Goal: Task Accomplishment & Management: Manage account settings

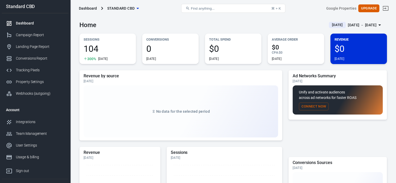
click at [376, 24] on div "[DATE] － [DATE]" at bounding box center [362, 25] width 29 height 7
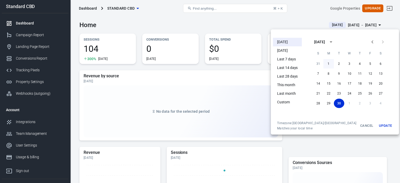
click at [324, 63] on button "1" at bounding box center [329, 63] width 10 height 9
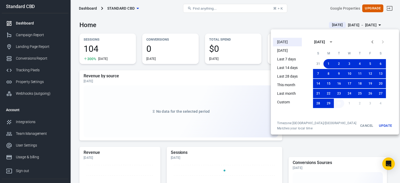
click at [334, 103] on button "30" at bounding box center [339, 103] width 10 height 9
click at [377, 126] on button "Update" at bounding box center [385, 125] width 17 height 9
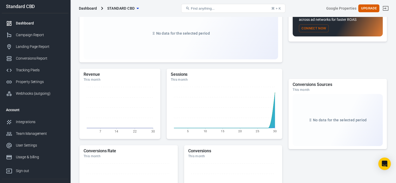
scroll to position [130, 0]
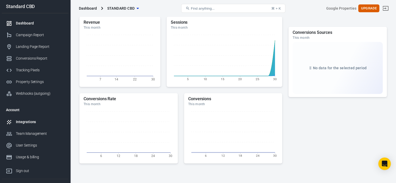
click at [31, 123] on div "Integrations" at bounding box center [40, 121] width 48 height 5
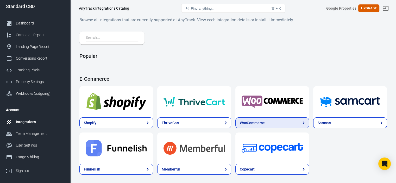
click at [236, 118] on link "WooCommerce" at bounding box center [273, 123] width 74 height 11
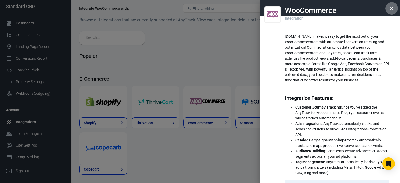
click at [390, 9] on icon "button" at bounding box center [392, 9] width 4 height 4
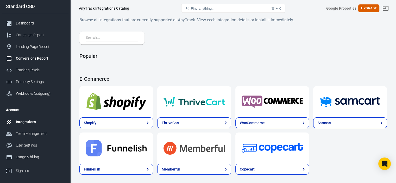
click at [39, 59] on div "Conversions Report" at bounding box center [40, 58] width 48 height 5
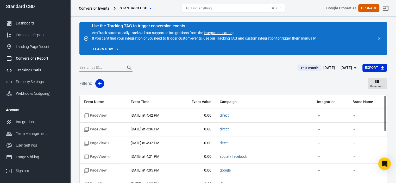
click at [27, 71] on div "Tracking Pixels" at bounding box center [40, 69] width 48 height 5
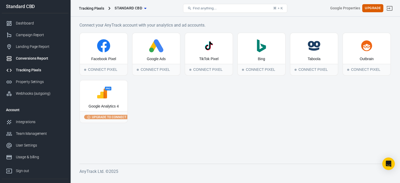
click at [38, 60] on div "Conversions Report" at bounding box center [40, 58] width 48 height 5
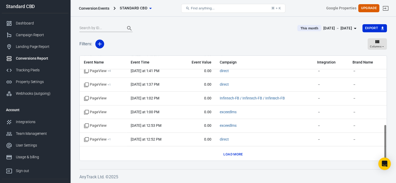
scroll to position [198, 0]
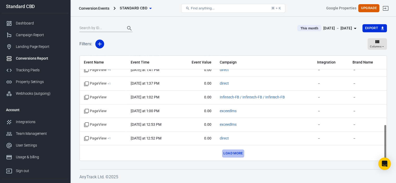
drag, startPoint x: 232, startPoint y: 150, endPoint x: 236, endPoint y: 147, distance: 4.8
click at [232, 150] on button "Load more" at bounding box center [233, 154] width 22 height 8
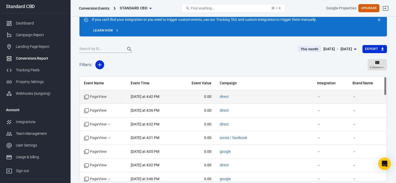
scroll to position [0, 0]
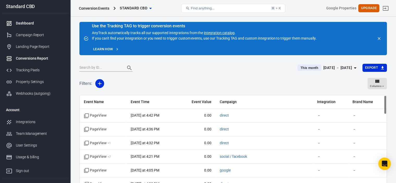
click at [34, 21] on div "Dashboard" at bounding box center [40, 23] width 48 height 5
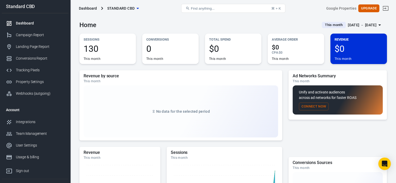
click at [317, 106] on button "Connect Now" at bounding box center [314, 107] width 30 height 8
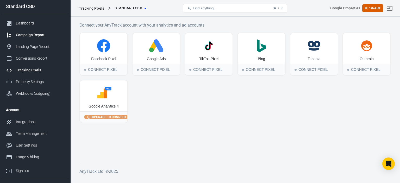
click at [33, 35] on div "Campaign Report" at bounding box center [40, 34] width 48 height 5
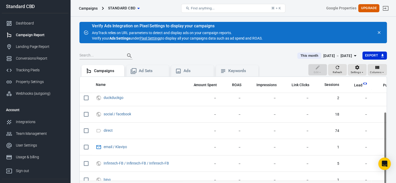
scroll to position [75, 0]
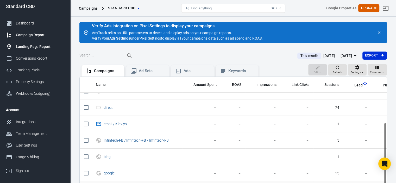
click at [29, 46] on div "Landing Page Report" at bounding box center [40, 46] width 48 height 5
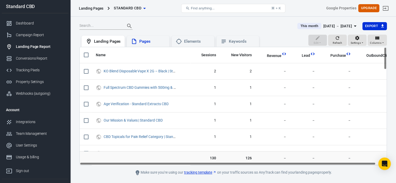
click at [147, 45] on div "Pages" at bounding box center [148, 41] width 43 height 11
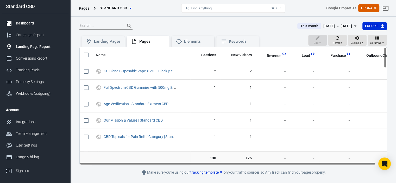
click at [29, 24] on div "Dashboard" at bounding box center [40, 23] width 48 height 5
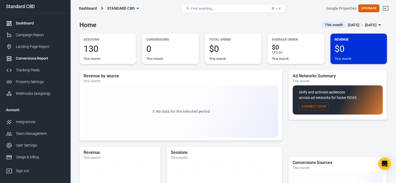
click at [30, 58] on div "Conversions Report" at bounding box center [40, 58] width 48 height 5
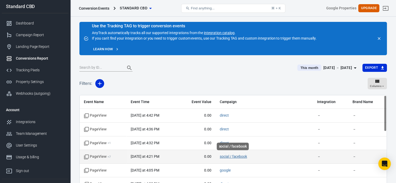
click at [227, 155] on link "social / facebook" at bounding box center [233, 157] width 27 height 4
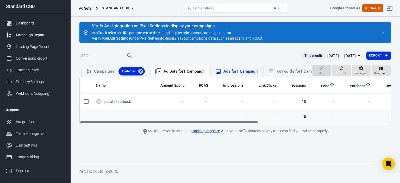
click at [231, 72] on div "Ads for 1 Campaign" at bounding box center [241, 71] width 34 height 5
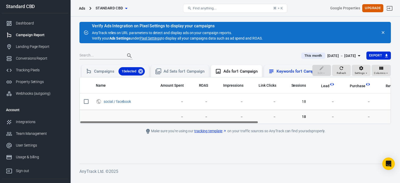
click at [287, 70] on div "Keywords for 1 Campaign" at bounding box center [299, 71] width 45 height 5
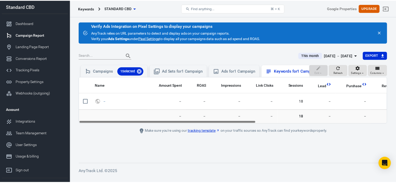
scroll to position [0, 19]
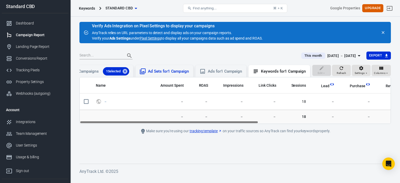
click at [153, 70] on div "Ad Sets for 1 Campaign" at bounding box center [168, 71] width 41 height 5
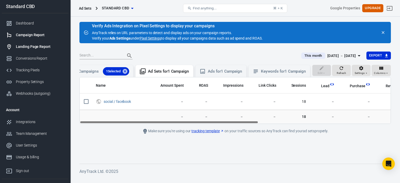
click at [36, 50] on link "Landing Page Report" at bounding box center [35, 47] width 67 height 12
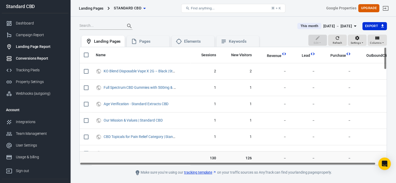
click at [36, 59] on div "Conversions Report" at bounding box center [40, 58] width 48 height 5
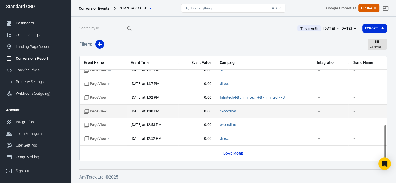
scroll to position [40, 0]
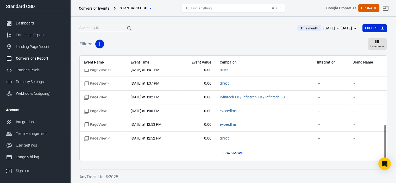
click at [237, 150] on button "Load more" at bounding box center [233, 154] width 22 height 8
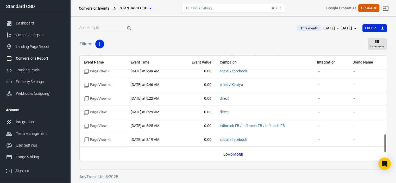
scroll to position [471, 0]
click at [229, 153] on button "Load more" at bounding box center [233, 155] width 22 height 8
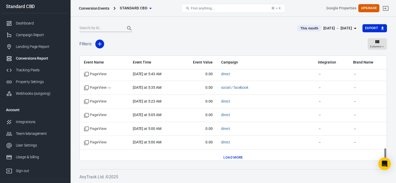
scroll to position [744, 0]
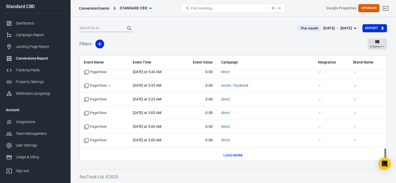
click at [220, 152] on div "Load more" at bounding box center [233, 156] width 299 height 8
click at [228, 152] on button "Load more" at bounding box center [233, 156] width 22 height 8
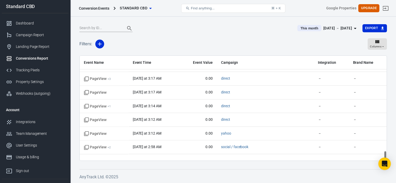
scroll to position [1017, 0]
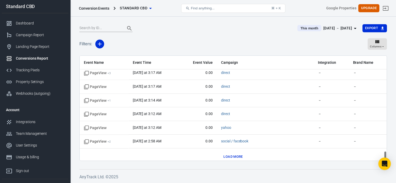
click at [225, 153] on button "Load more" at bounding box center [233, 157] width 22 height 8
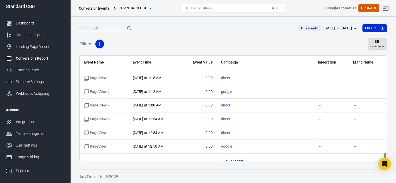
scroll to position [1290, 0]
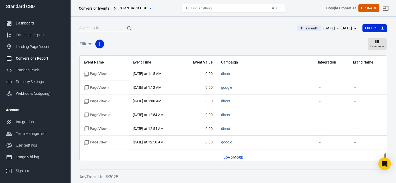
click at [239, 154] on button "Load more" at bounding box center [233, 158] width 22 height 8
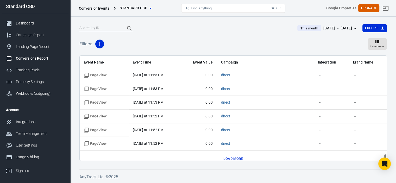
scroll to position [1563, 0]
click at [231, 155] on button "Load more" at bounding box center [233, 159] width 22 height 8
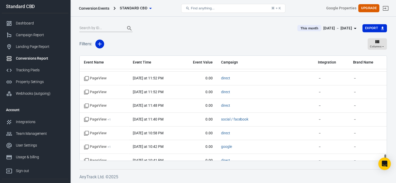
scroll to position [1656, 0]
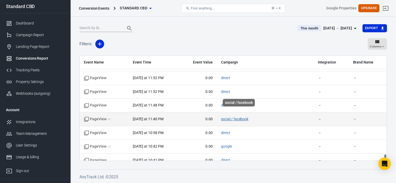
click at [239, 117] on link "social / facebook" at bounding box center [234, 119] width 27 height 4
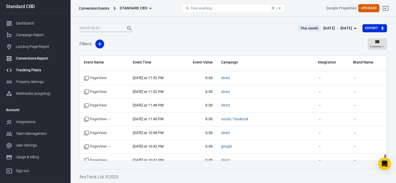
click at [28, 69] on div "Tracking Pixels" at bounding box center [40, 69] width 48 height 5
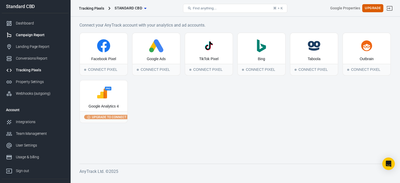
click at [21, 36] on div "Campaign Report" at bounding box center [40, 34] width 48 height 5
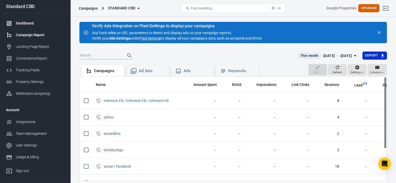
click at [36, 22] on div "Dashboard" at bounding box center [40, 23] width 48 height 5
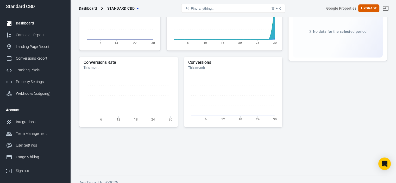
scroll to position [172, 0]
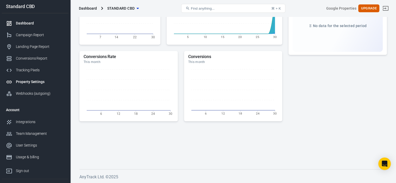
click at [50, 81] on div "Property Settings" at bounding box center [40, 81] width 48 height 5
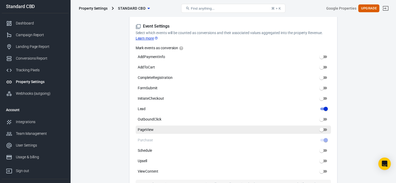
scroll to position [277, 0]
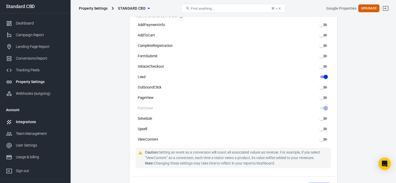
click at [45, 119] on div "Integrations" at bounding box center [40, 121] width 48 height 5
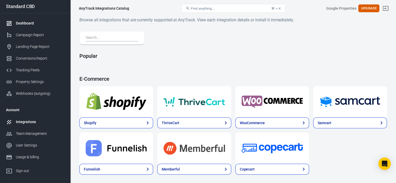
click at [17, 21] on div "Dashboard" at bounding box center [40, 23] width 48 height 5
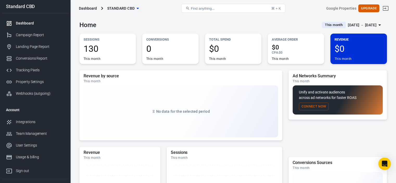
click at [134, 5] on span "Standard CBD" at bounding box center [121, 8] width 28 height 7
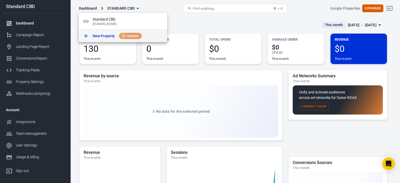
click at [103, 37] on p "New Property" at bounding box center [104, 35] width 22 height 5
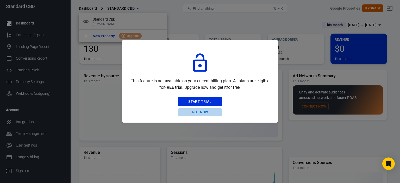
click at [201, 110] on button "Not Now" at bounding box center [200, 112] width 44 height 8
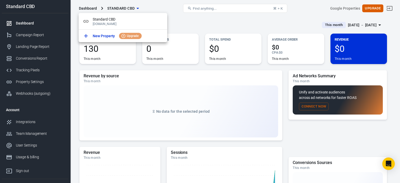
click at [38, 33] on div at bounding box center [200, 91] width 400 height 183
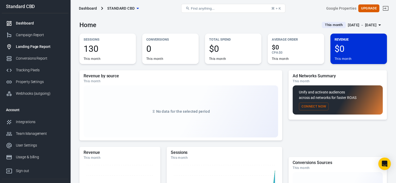
click at [37, 47] on div "Landing Page Report" at bounding box center [40, 46] width 48 height 5
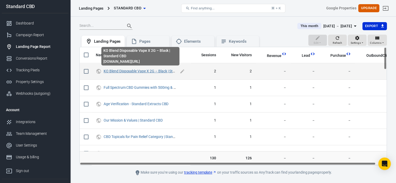
click at [146, 69] on link "KO Blend Disposable Vape X 2G – Black | Standard CBD" at bounding box center [148, 71] width 89 height 4
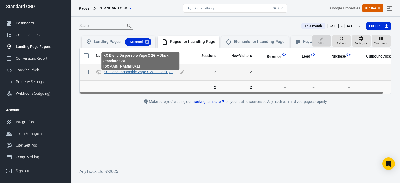
click at [148, 74] on link "KO Blend Disposable Vape X 2G – Black | Standard CBD" at bounding box center [148, 72] width 89 height 4
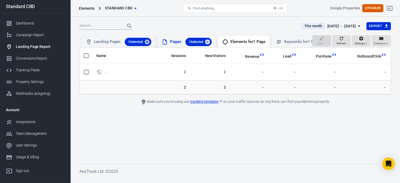
click at [209, 43] on icon at bounding box center [207, 41] width 5 height 5
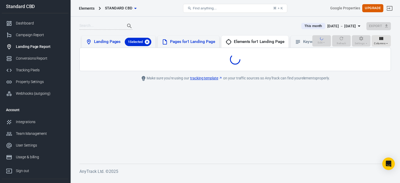
click at [148, 41] on icon at bounding box center [147, 42] width 6 height 6
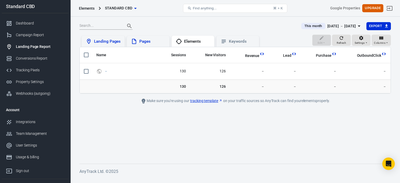
click at [25, 46] on div "Landing Page Report" at bounding box center [40, 46] width 48 height 5
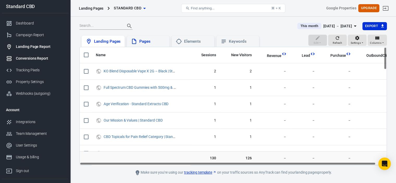
click at [42, 61] on link "Conversions Report" at bounding box center [35, 59] width 67 height 12
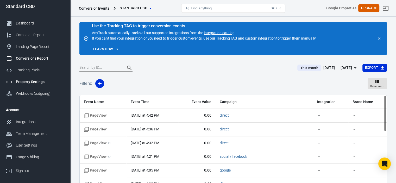
click at [30, 82] on div "Property Settings" at bounding box center [40, 81] width 48 height 5
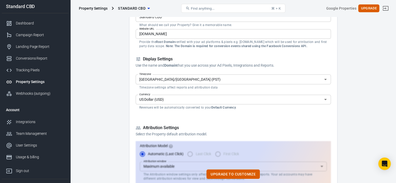
scroll to position [52, 0]
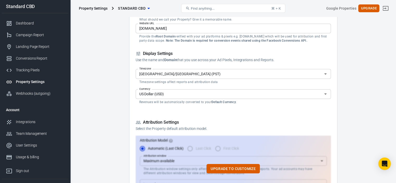
click at [322, 78] on div "Asia/[GEOGRAPHIC_DATA] (PST) Timezone" at bounding box center [233, 74] width 195 height 10
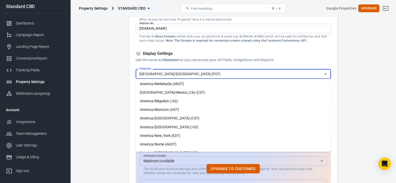
scroll to position [942, 0]
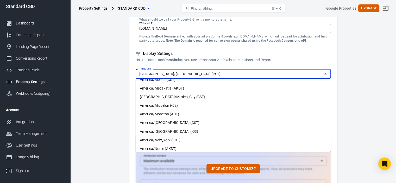
click at [181, 138] on li "America/New_York (EDT)" at bounding box center [233, 140] width 195 height 9
type input "America/New_York (EDT)"
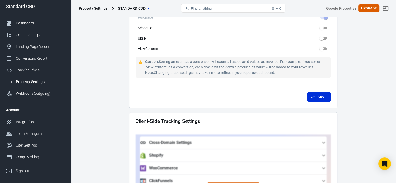
scroll to position [367, 0]
click at [324, 94] on button "Save" at bounding box center [319, 98] width 24 height 10
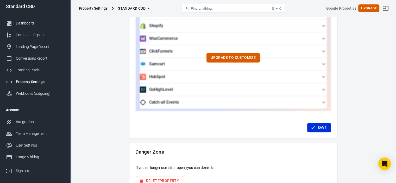
scroll to position [523, 0]
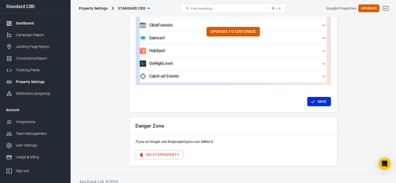
click at [23, 24] on div "Dashboard" at bounding box center [40, 23] width 48 height 5
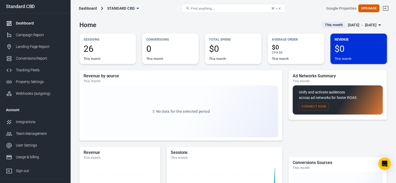
click at [369, 23] on div "[DATE] － [DATE]" at bounding box center [362, 25] width 29 height 7
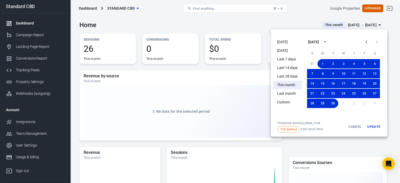
click at [309, 14] on div at bounding box center [200, 91] width 400 height 183
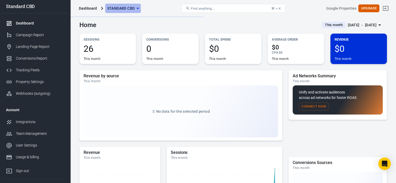
click at [137, 8] on icon "button" at bounding box center [138, 8] width 6 height 6
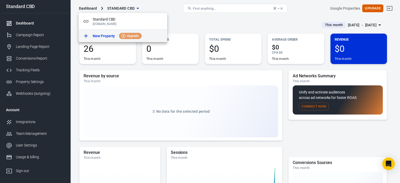
click at [114, 38] on p "New Property" at bounding box center [104, 35] width 22 height 5
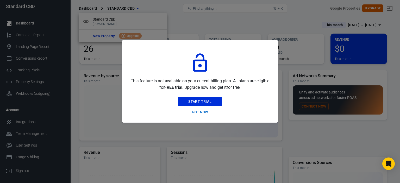
click at [188, 28] on div at bounding box center [200, 91] width 400 height 183
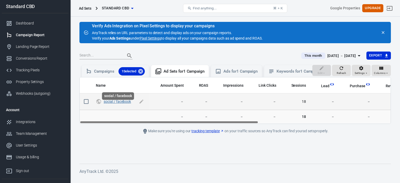
click at [127, 104] on link "social / facebook" at bounding box center [117, 102] width 27 height 4
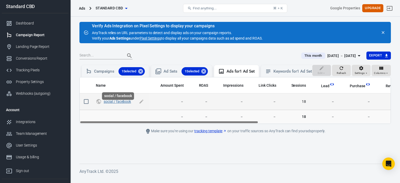
click at [112, 104] on link "social / facebook" at bounding box center [117, 102] width 27 height 4
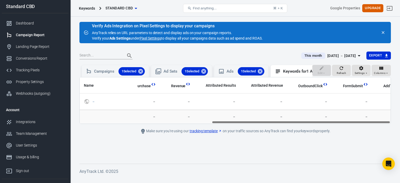
scroll to position [0, 230]
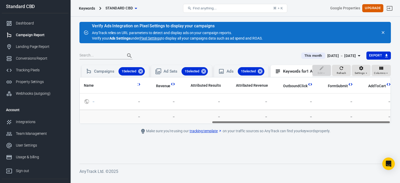
drag, startPoint x: 179, startPoint y: 127, endPoint x: 361, endPoint y: 133, distance: 181.5
click at [361, 133] on main "Verify Ads Integration on Pixel Settings to display your campaigns AnyTrack rel…" at bounding box center [235, 89] width 312 height 134
